Goal: Check status: Check status

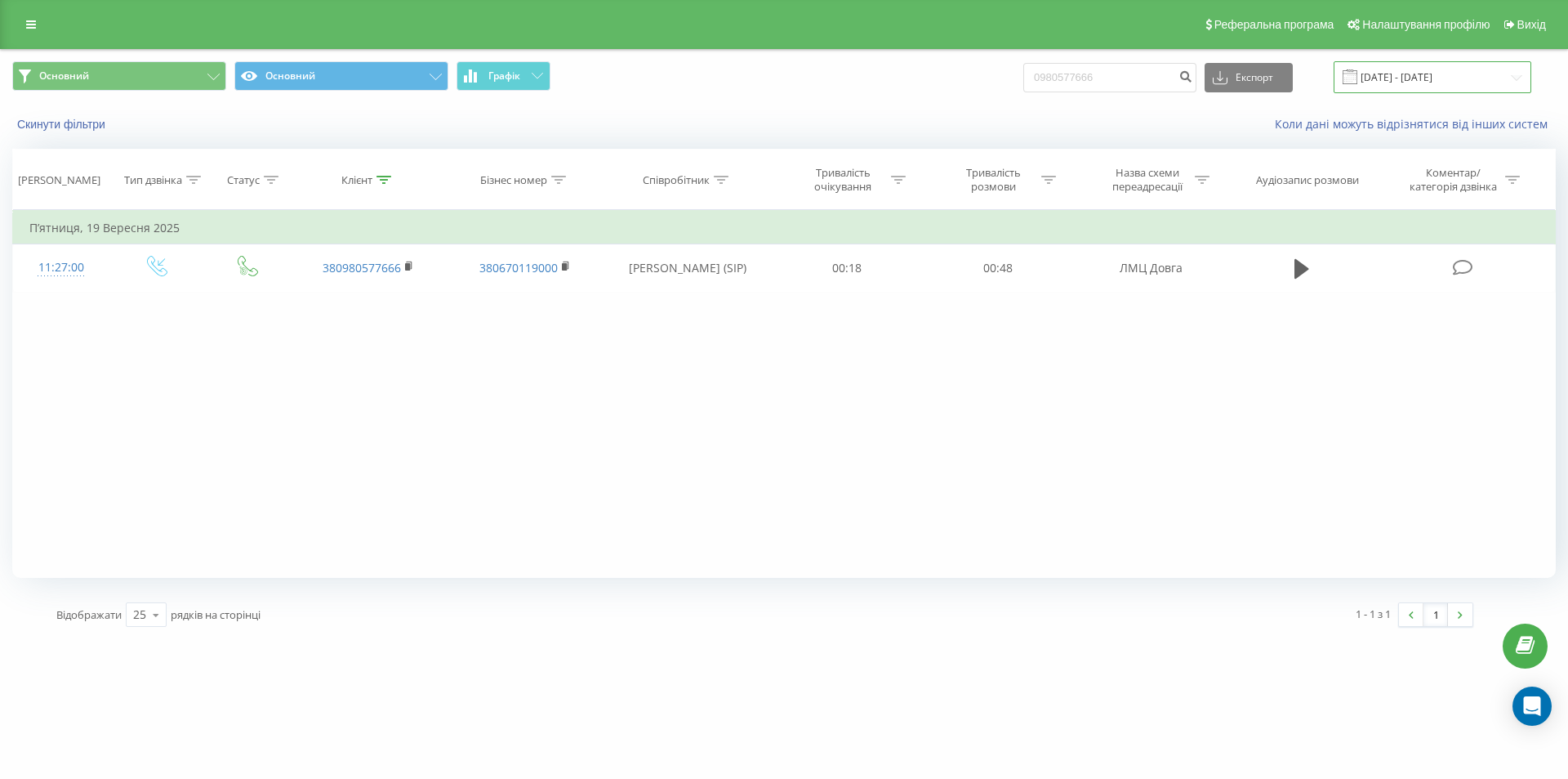
click at [1376, 71] on input "[DATE] - [DATE]" at bounding box center [1432, 76] width 198 height 32
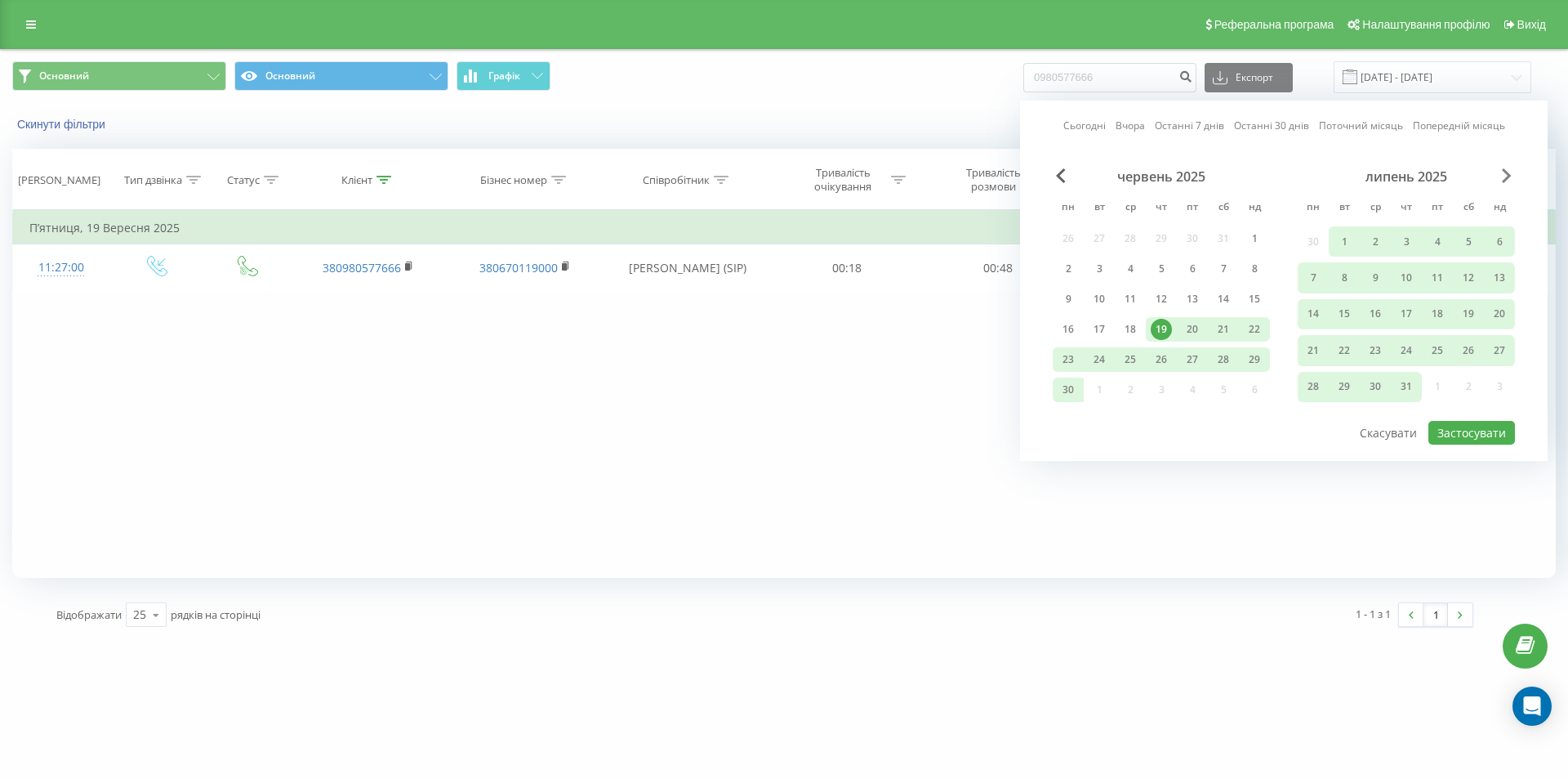
click at [1505, 173] on span "Next Month" at bounding box center [1506, 175] width 10 height 14
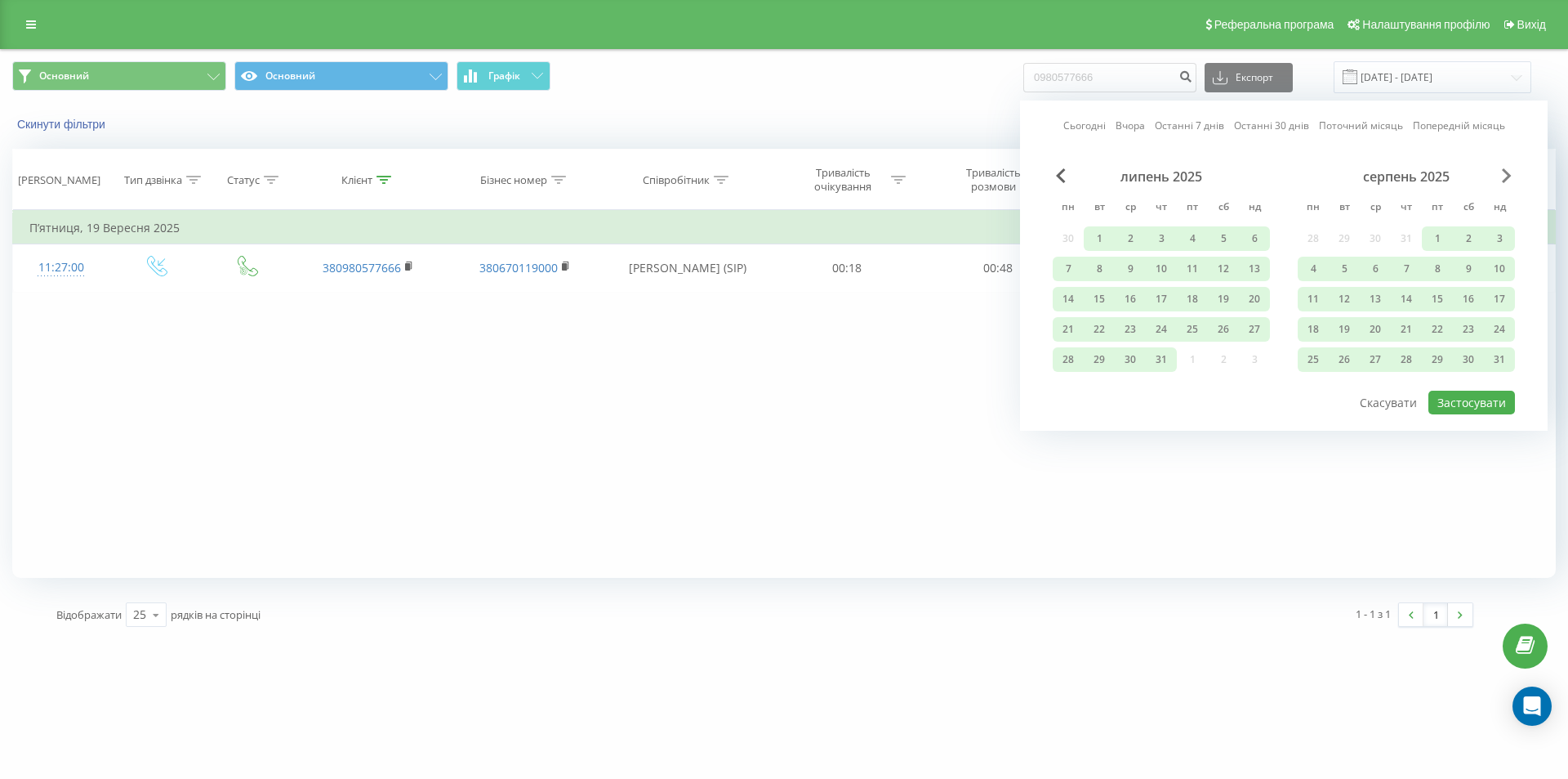
click at [1505, 173] on span "Next Month" at bounding box center [1506, 175] width 10 height 14
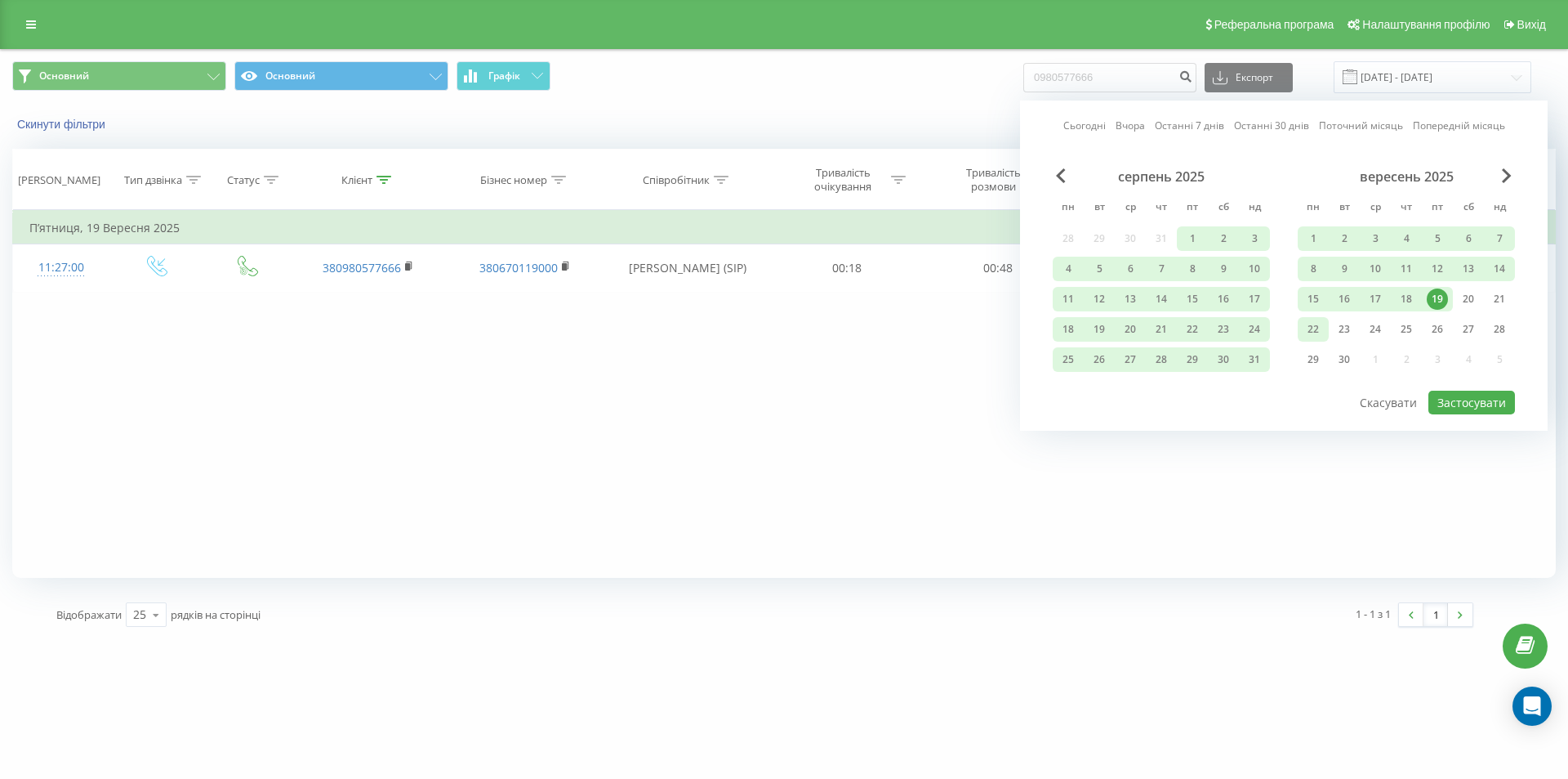
click at [1322, 332] on div "22" at bounding box center [1313, 329] width 21 height 21
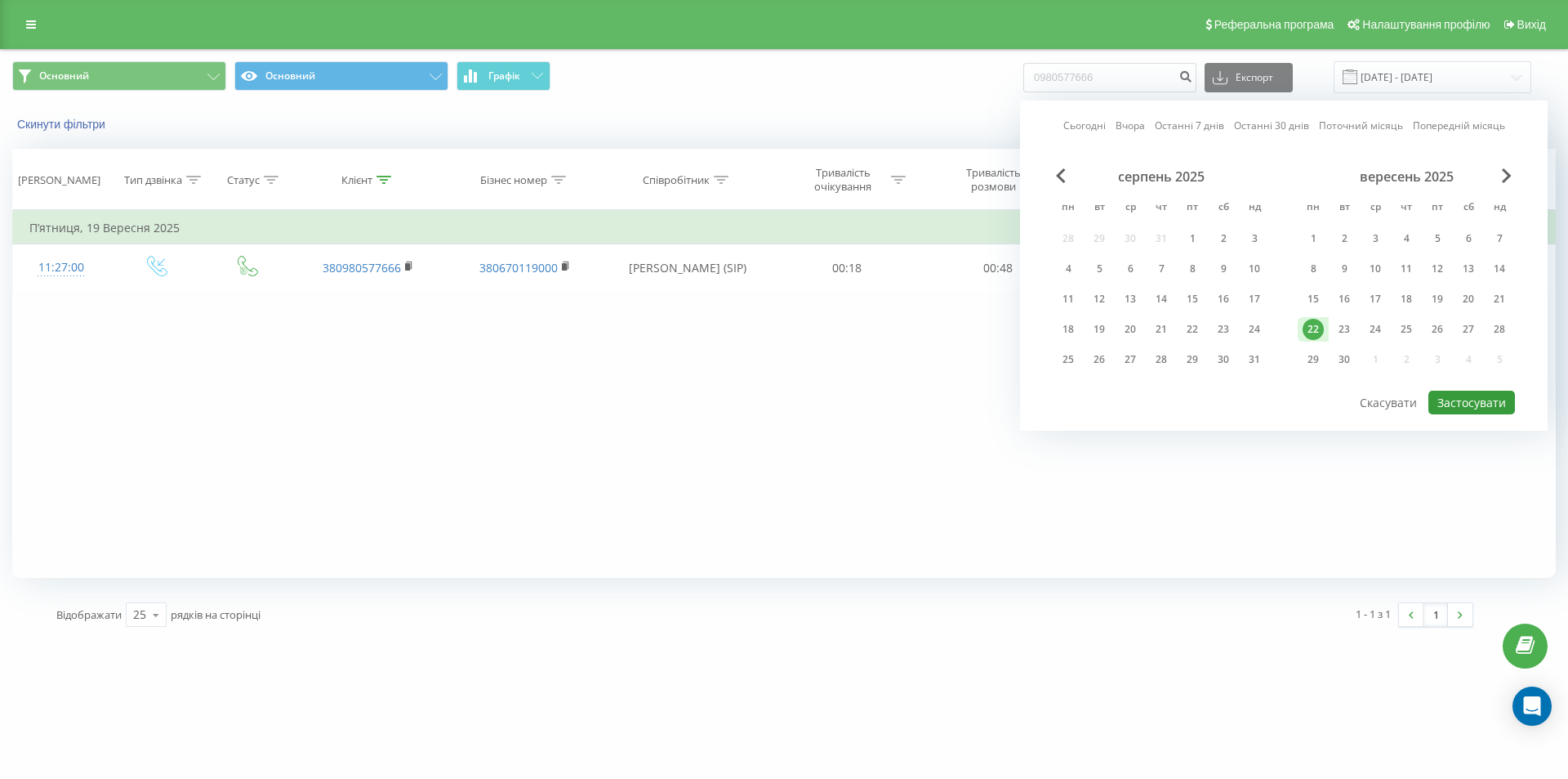
click at [1442, 403] on button "Застосувати" at bounding box center [1472, 403] width 87 height 24
type input "[DATE] - [DATE]"
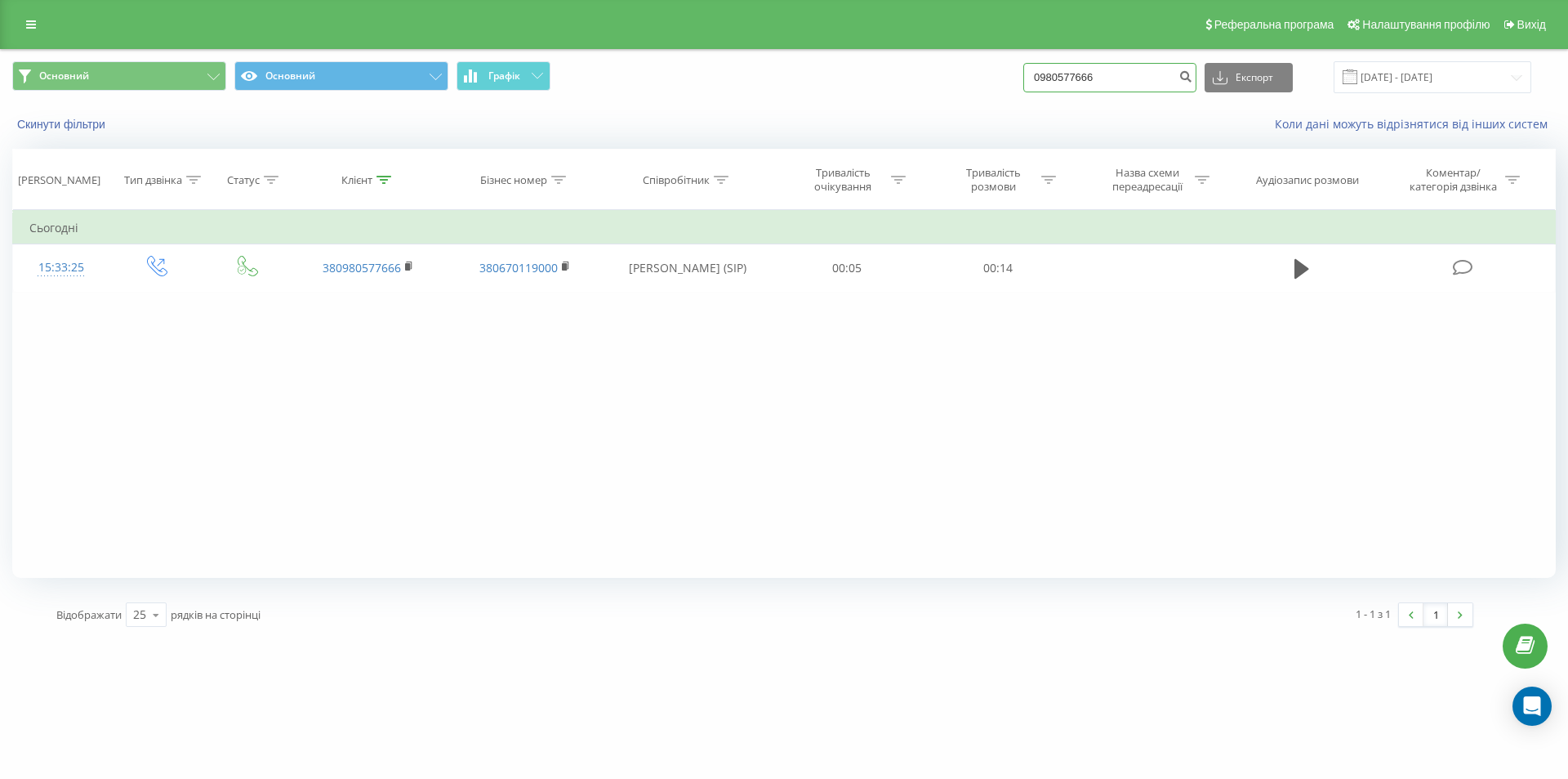
click at [1136, 82] on input "0980577666" at bounding box center [1109, 77] width 173 height 29
type input "0"
type input "0998321960"
click at [1193, 79] on icon "submit" at bounding box center [1185, 74] width 14 height 10
